Goal: Task Accomplishment & Management: Manage account settings

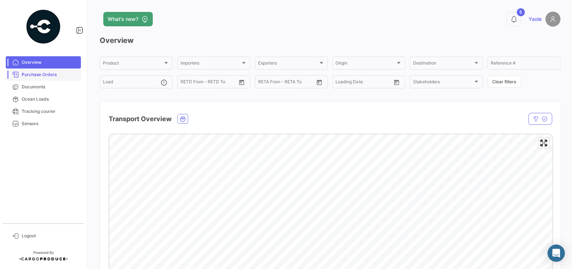
click at [50, 77] on span "Purchase Orders" at bounding box center [50, 74] width 56 height 6
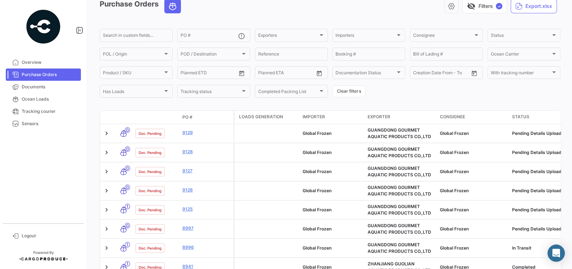
scroll to position [38, 0]
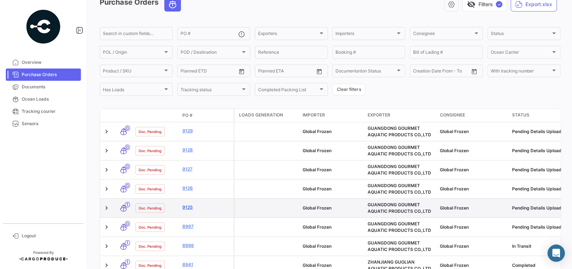
click at [188, 207] on link "9125" at bounding box center [206, 207] width 48 height 6
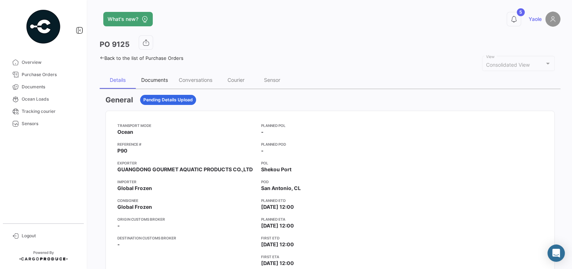
click at [155, 81] on div "Documents" at bounding box center [154, 80] width 27 height 6
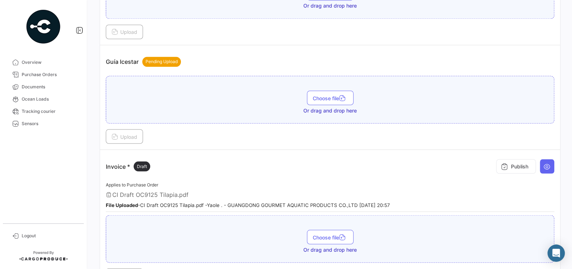
scroll to position [1074, 0]
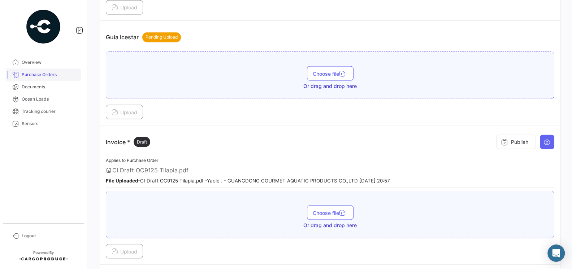
click at [45, 77] on span "Purchase Orders" at bounding box center [50, 74] width 56 height 6
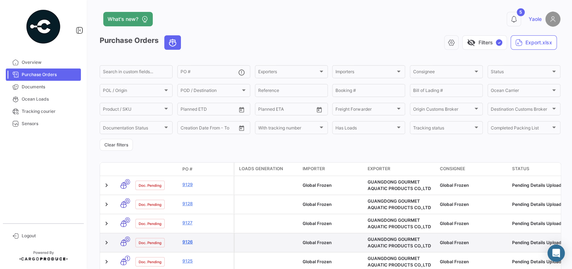
click at [188, 244] on link "9126" at bounding box center [206, 242] width 48 height 6
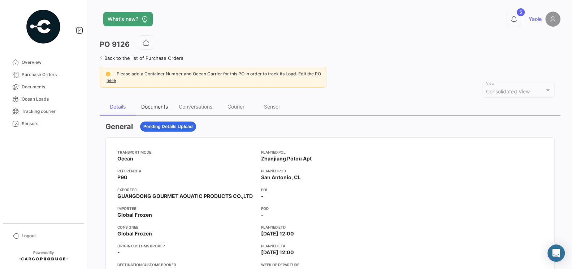
click at [147, 104] on div "Documents" at bounding box center [154, 107] width 27 height 6
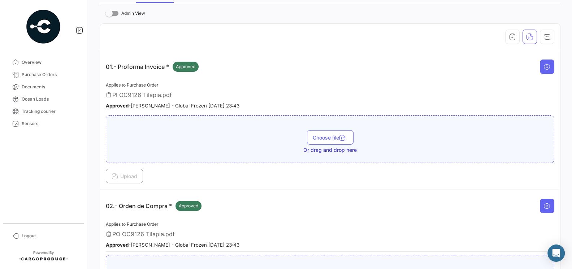
scroll to position [64, 0]
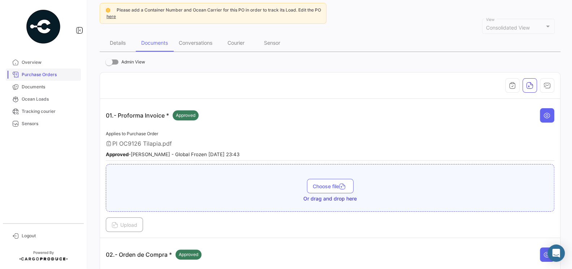
click at [45, 76] on span "Purchase Orders" at bounding box center [50, 74] width 56 height 6
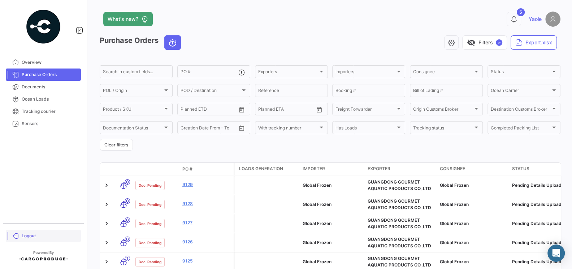
click at [21, 239] on link "Logout" at bounding box center [43, 236] width 75 height 12
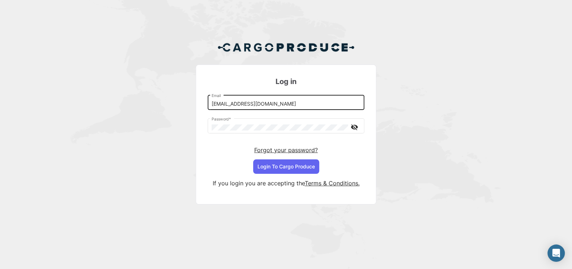
click at [308, 105] on input "[EMAIL_ADDRESS][DOMAIN_NAME]" at bounding box center [286, 104] width 149 height 6
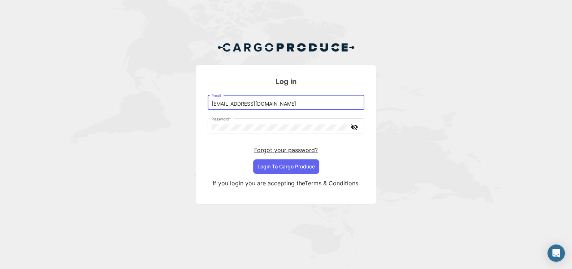
type input "[EMAIL_ADDRESS][DOMAIN_NAME]"
click at [304, 165] on button "Login To Cargo Produce" at bounding box center [286, 167] width 66 height 14
